Goal: Task Accomplishment & Management: Manage account settings

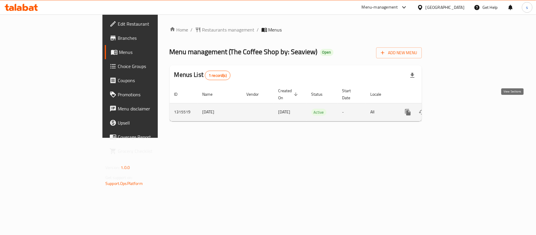
click at [454, 109] on icon "enhanced table" at bounding box center [450, 112] width 7 height 7
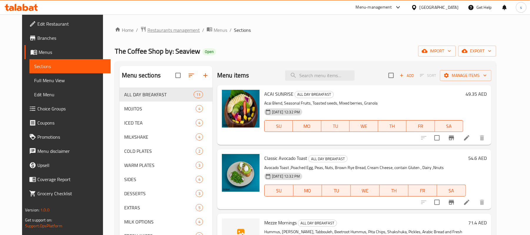
click at [170, 29] on span "Restaurants management" at bounding box center [173, 29] width 52 height 7
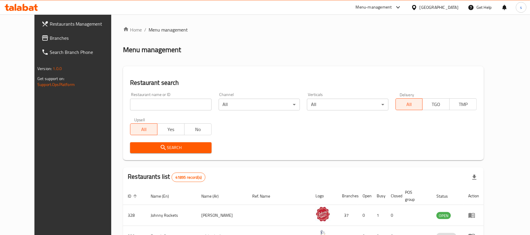
click at [147, 102] on input "search" at bounding box center [170, 105] width 81 height 12
paste input "707329"
type input "707329"
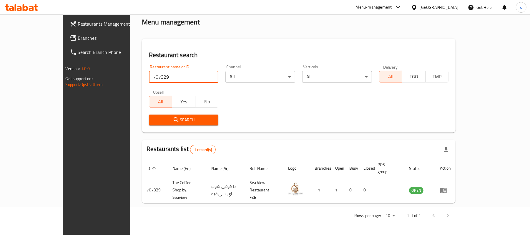
scroll to position [16, 0]
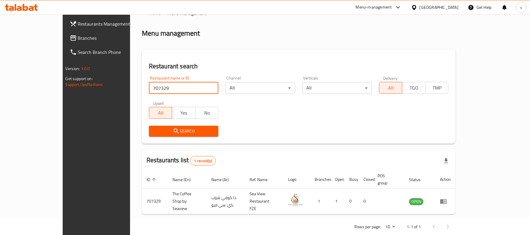
click at [65, 43] on link "Branches" at bounding box center [108, 38] width 86 height 14
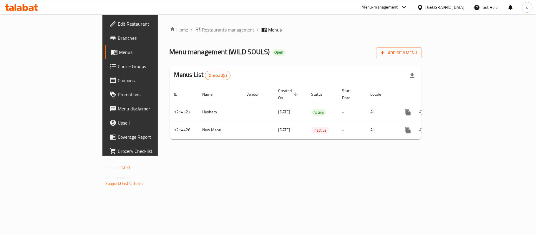
click at [202, 29] on span "Restaurants management" at bounding box center [228, 29] width 52 height 7
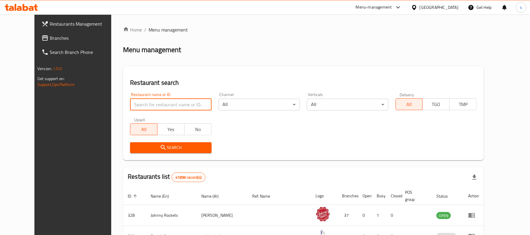
click at [153, 102] on input "search" at bounding box center [170, 105] width 81 height 12
paste input "672142"
type input "672142"
click button "Search" at bounding box center [170, 147] width 81 height 11
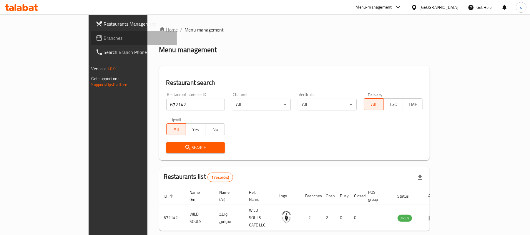
click at [104, 39] on span "Branches" at bounding box center [138, 37] width 69 height 7
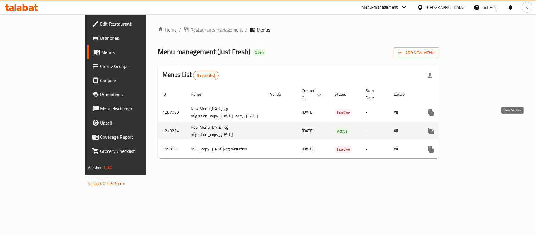
click at [480, 129] on link "enhanced table" at bounding box center [473, 131] width 14 height 14
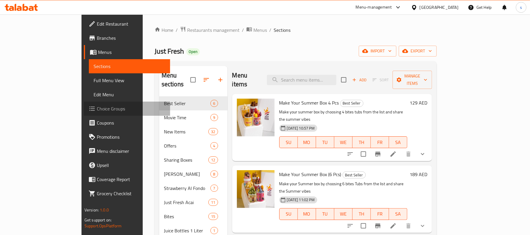
click at [97, 112] on span "Choice Groups" at bounding box center [131, 108] width 69 height 7
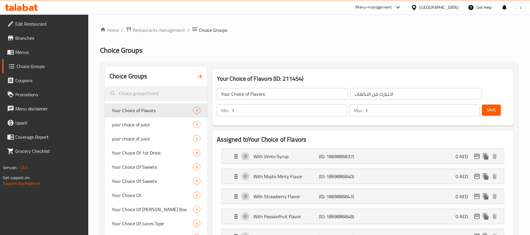
click at [151, 97] on input "search" at bounding box center [156, 93] width 103 height 15
click at [160, 92] on input "search" at bounding box center [156, 93] width 103 height 15
paste input "Your Choice Of Bottles"
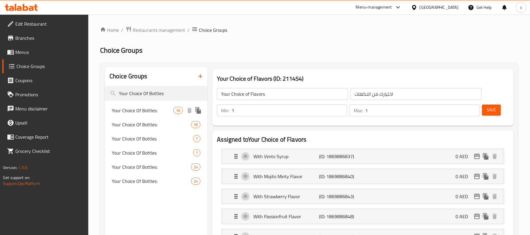
type input "Your Choice Of Bottles"
click at [162, 105] on div "Your Choice Of Bottles: 16" at bounding box center [156, 110] width 103 height 14
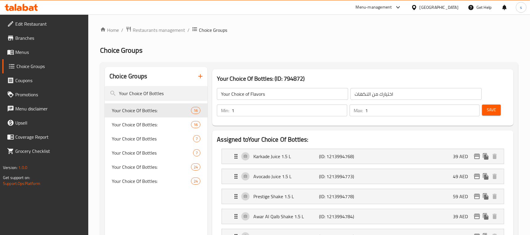
type input "Your Choice Of Bottles:"
type input "اختيارك من الغرشات:"
type input "15"
click at [432, 8] on div "[GEOGRAPHIC_DATA]" at bounding box center [439, 7] width 39 height 6
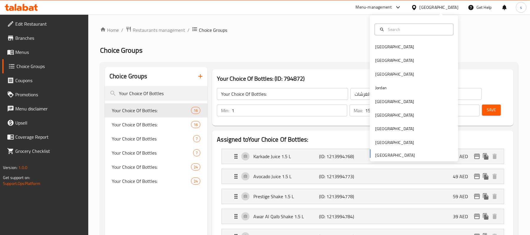
click at [35, 41] on span "Branches" at bounding box center [49, 37] width 69 height 7
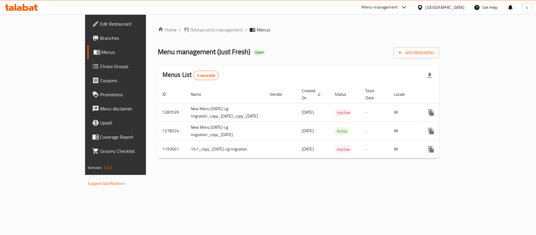
click at [100, 38] on span "Branches" at bounding box center [134, 37] width 69 height 7
